Goal: Browse casually: Explore the website without a specific task or goal

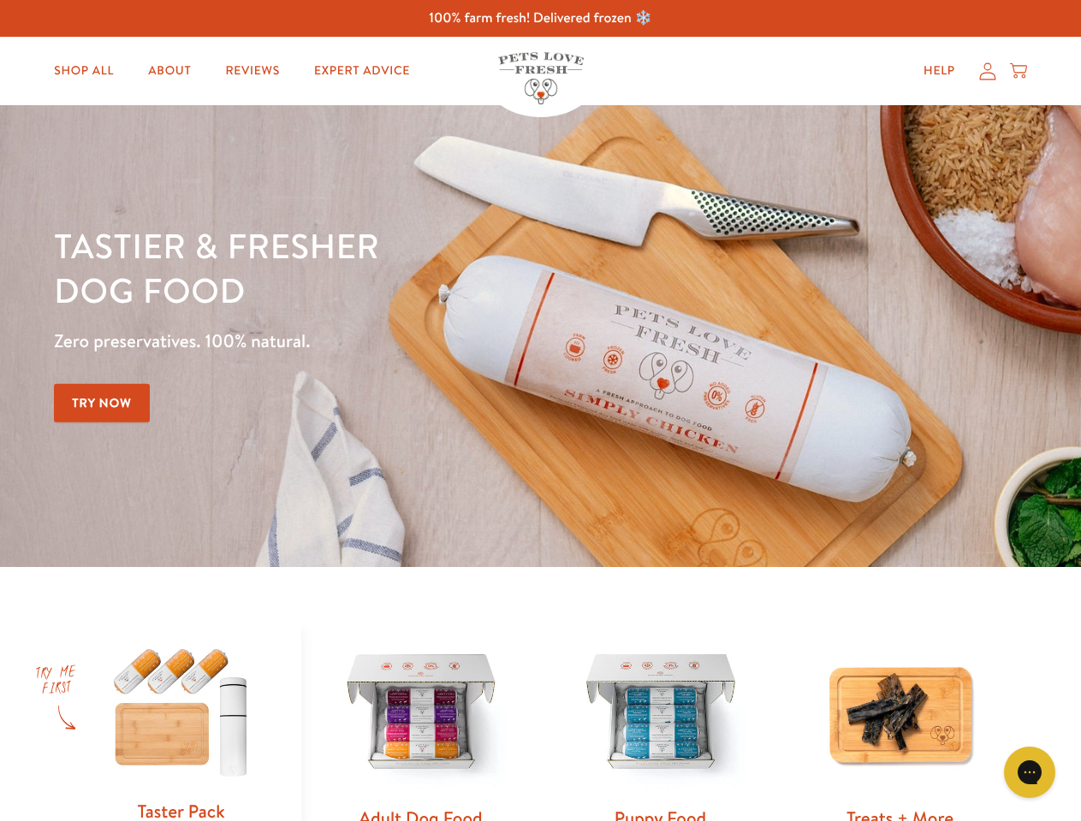
click at [540, 411] on div "Tastier & fresher dog food Zero preservatives. 100% natural. Try Now" at bounding box center [378, 336] width 649 height 226
click at [1029, 773] on icon "Gorgias live chat" at bounding box center [1029, 772] width 16 height 16
